Goal: Task Accomplishment & Management: Manage account settings

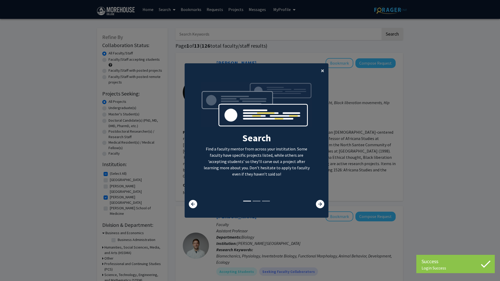
click at [321, 71] on span "×" at bounding box center [322, 70] width 3 height 8
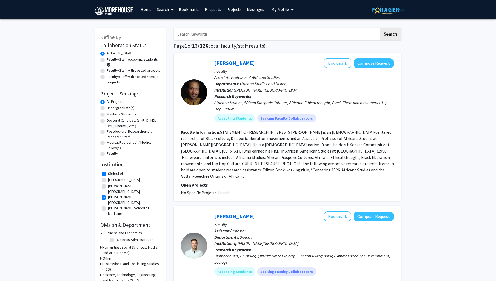
click at [281, 13] on button "My Profile" at bounding box center [282, 9] width 25 height 19
click at [293, 28] on span "View Profile" at bounding box center [304, 30] width 32 height 6
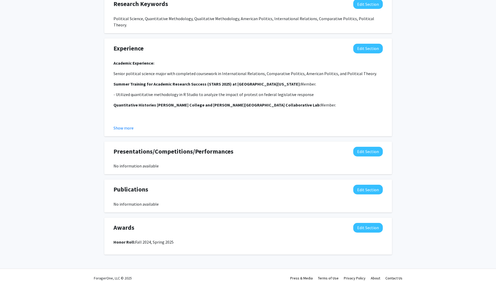
scroll to position [300, 0]
click at [369, 147] on button "Edit Section" at bounding box center [368, 152] width 30 height 10
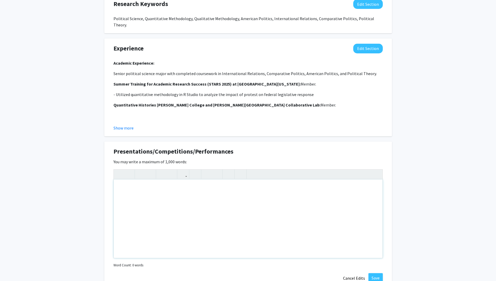
click at [138, 185] on div "Note to users with screen readers: Please deactivate our accessibility plugin f…" at bounding box center [248, 218] width 269 height 78
type textarea "U"
click at [312, 181] on div "Summer Training for Academic Research Success (STARS): Political Science Depart…" at bounding box center [248, 218] width 269 height 78
drag, startPoint x: 219, startPoint y: 182, endPoint x: 104, endPoint y: 183, distance: 114.8
click at [104, 183] on div "Presentations/Competitions/Performances Edit Section You may write a maximum of…" at bounding box center [248, 215] width 288 height 147
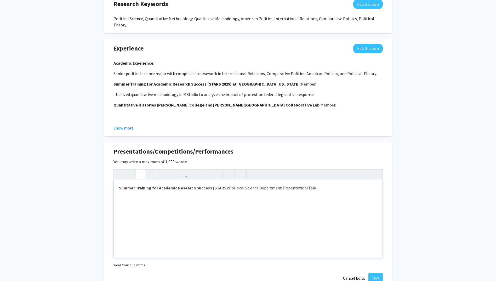
click at [329, 179] on div "Summer Training for Academic Research Success (STARS): Political Science Depart…" at bounding box center [248, 218] width 269 height 78
drag, startPoint x: 225, startPoint y: 181, endPoint x: 117, endPoint y: 178, distance: 107.5
click at [117, 179] on div "Summer Training for Academic Research Success (STARS): Political Science Depart…" at bounding box center [248, 218] width 269 height 78
drag, startPoint x: 216, startPoint y: 182, endPoint x: 166, endPoint y: 180, distance: 49.2
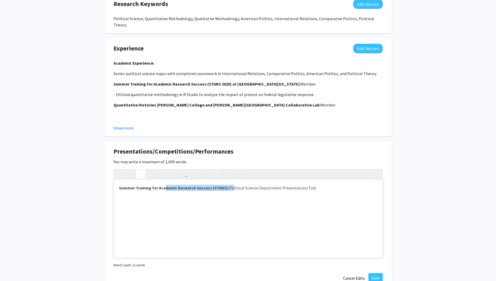
click at [166, 185] on p "Summer Training for Academic Research Success (STARS): Political Science Depart…" at bounding box center [248, 188] width 258 height 6
click at [235, 185] on p "Summer Training for Academic Research Success (STARS): Political Science Depart…" at bounding box center [248, 188] width 258 height 6
drag, startPoint x: 222, startPoint y: 181, endPoint x: 116, endPoint y: 185, distance: 106.3
click at [116, 185] on div "Summer Training for Academic Research Success (STARS): Political Science Depart…" at bounding box center [248, 218] width 269 height 78
copy strong "Summer Training for Academic Research Success (STARS)"
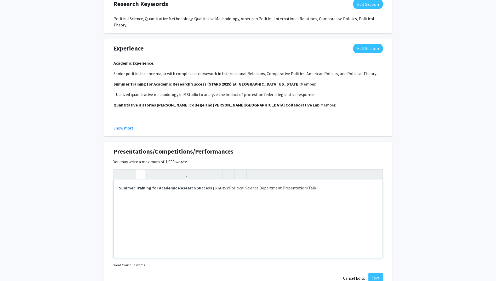
click at [321, 185] on p "Summer Training for Academic Research Success (STARS): Political Science Depart…" at bounding box center [248, 188] width 258 height 6
click at [119, 185] on strong "Summer Training for Academic Research Success (STARS):" at bounding box center [174, 187] width 110 height 5
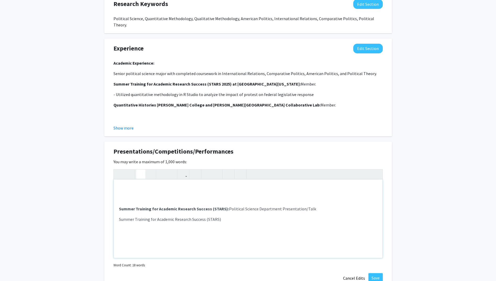
click at [119, 185] on p "Note to users with screen readers: Please deactivate our accessibility plugin f…" at bounding box center [248, 188] width 258 height 6
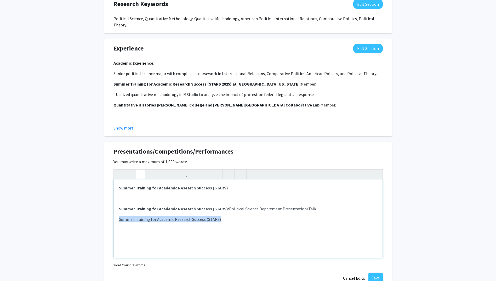
drag, startPoint x: 220, startPoint y: 216, endPoint x: 93, endPoint y: 224, distance: 127.1
click at [93, 224] on div "[PERSON_NAME] Edit Section See Public View help Degree Level: Undergraduate Stu…" at bounding box center [248, 52] width 496 height 666
click at [152, 195] on p "Note to users with screen readers: Please deactivate our accessibility plugin f…" at bounding box center [248, 198] width 258 height 6
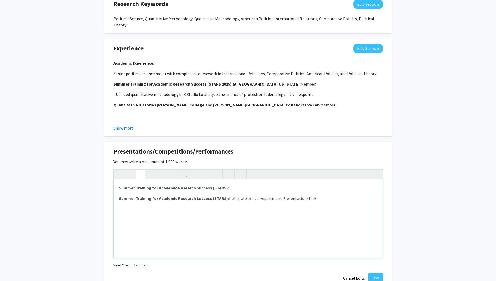
click at [140, 170] on icon "button" at bounding box center [141, 174] width 4 height 9
click at [316, 185] on p "Summer Training for Academic Research Success (STARS): Summer Research Conferen…" at bounding box center [248, 188] width 258 height 6
drag, startPoint x: 275, startPoint y: 180, endPoint x: 343, endPoint y: 182, distance: 68.3
click at [343, 185] on p "Summer Training for Academic Research Success (STARS): Summer Research Conferen…" at bounding box center [248, 188] width 258 height 6
type textarea "<p><strong>Summer Training for Academic Research Success (STARS):</strong> Summ…"
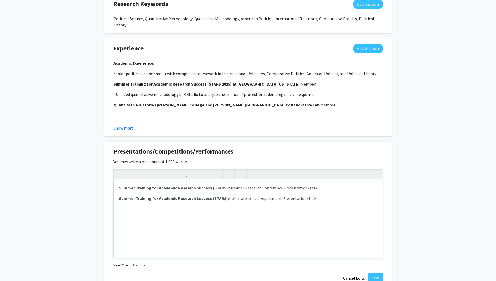
click at [319, 187] on div "Summer Training for Academic Research Success (STARS): Summer Research Conferen…" at bounding box center [248, 218] width 269 height 78
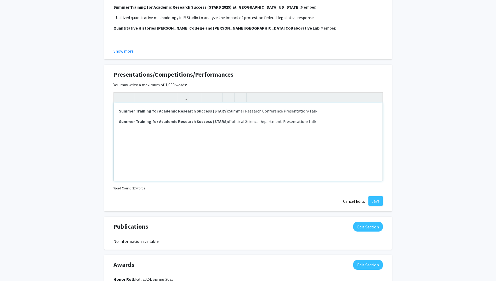
scroll to position [379, 0]
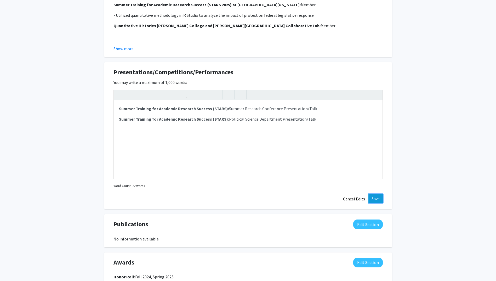
click at [379, 194] on button "Save" at bounding box center [376, 198] width 14 height 9
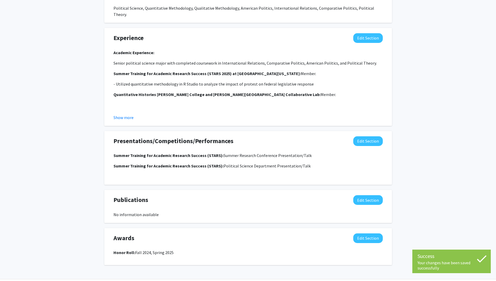
scroll to position [321, 0]
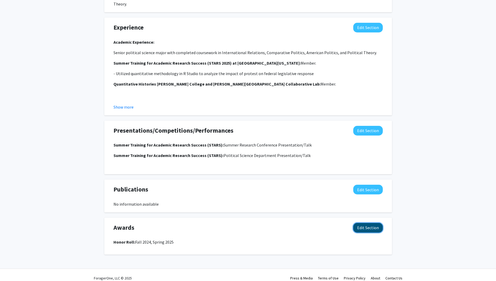
click at [364, 223] on button "Edit Section" at bounding box center [368, 228] width 30 height 10
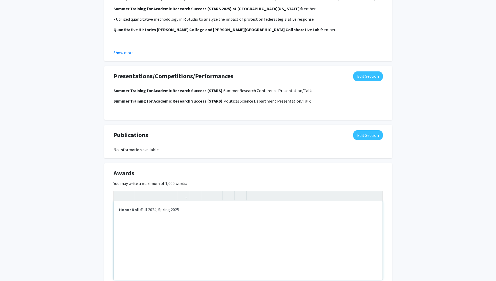
scroll to position [376, 0]
click at [140, 206] on p "Honor Roll: Fall 2024, Spring 2025" at bounding box center [248, 209] width 258 height 6
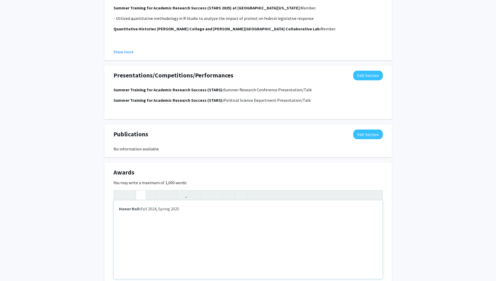
click at [158, 206] on p "Honor Roll: Fall 2024, Spring 2025" at bounding box center [248, 209] width 258 height 6
click at [204, 206] on p "Honor Roll: Fall 2024, Spring 2024, Spring 2025" at bounding box center [248, 209] width 258 height 6
type textarea "<p><strong>Honor Roll: </strong>Fall 2024, Spring 2024, Spring 2025,&nbsp;</p>"
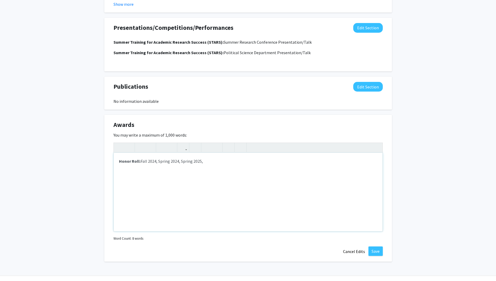
scroll to position [431, 0]
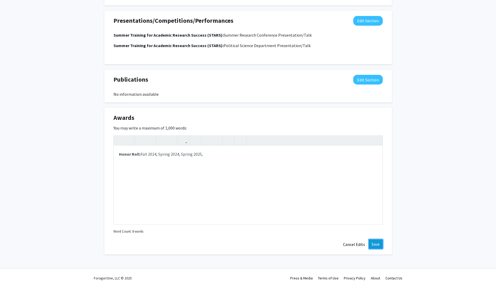
click at [378, 239] on button "Save" at bounding box center [376, 243] width 14 height 9
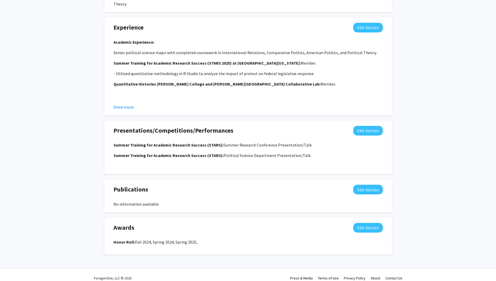
scroll to position [0, 0]
